Goal: Information Seeking & Learning: Learn about a topic

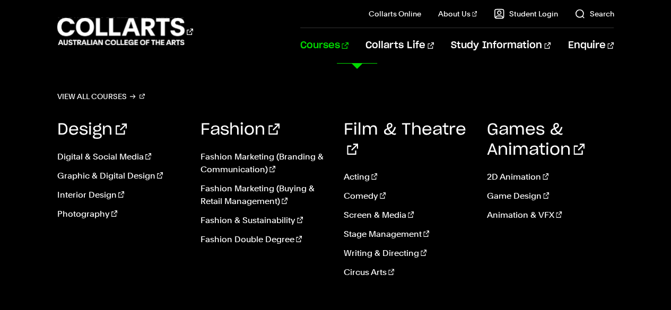
click at [349, 46] on link "Courses" at bounding box center [324, 45] width 48 height 35
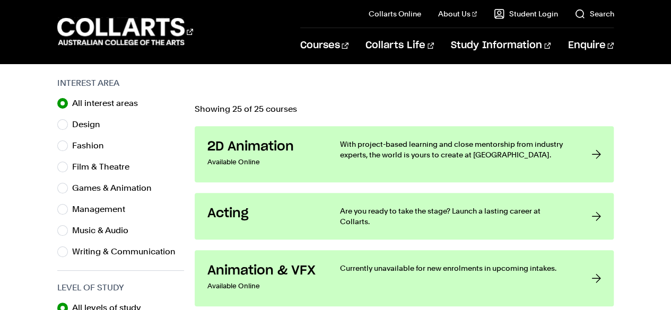
scroll to position [339, 0]
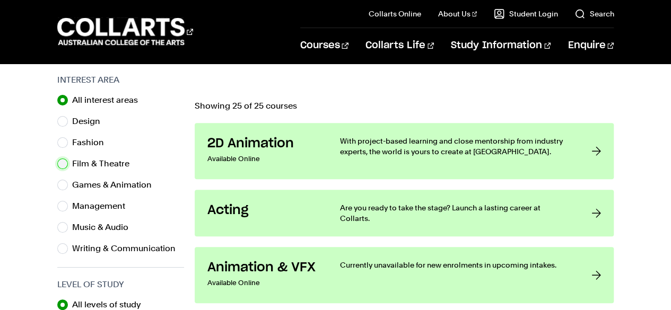
click at [63, 161] on input "Film & Theatre" at bounding box center [62, 164] width 11 height 11
radio input "true"
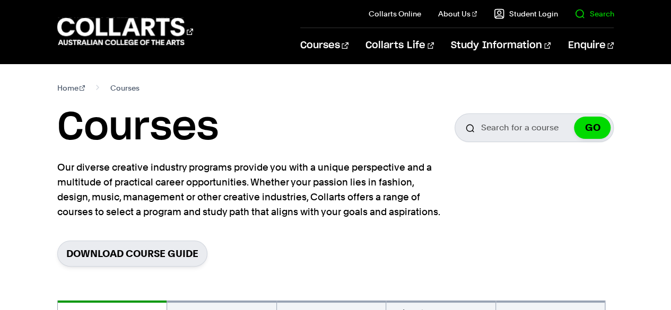
click at [596, 13] on link "Search" at bounding box center [594, 13] width 39 height 11
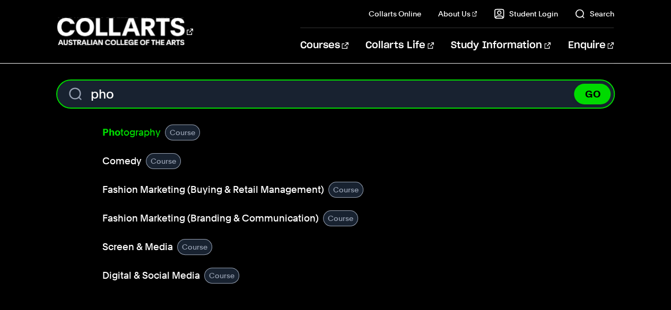
type input "pho"
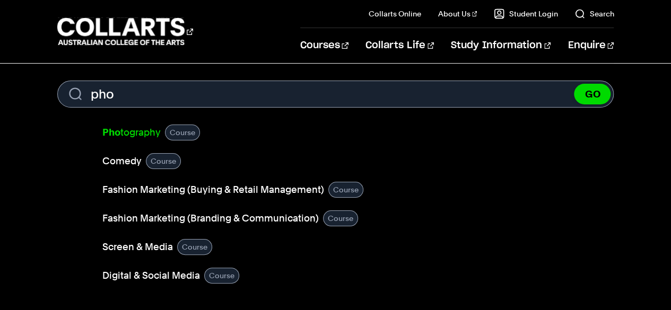
click at [127, 133] on link "Pho tography" at bounding box center [131, 132] width 58 height 15
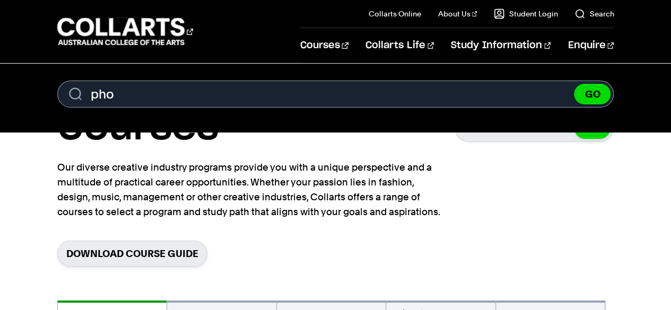
scroll to position [171, 0]
